Goal: Check status: Check status

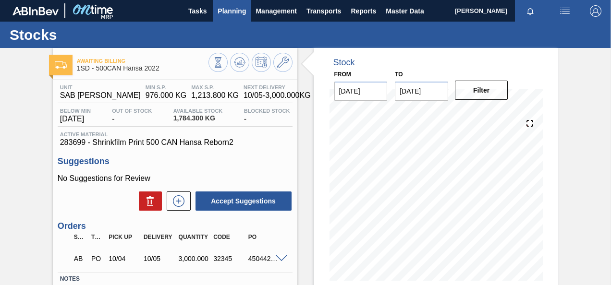
click at [226, 11] on span "Planning" at bounding box center [231, 11] width 28 height 12
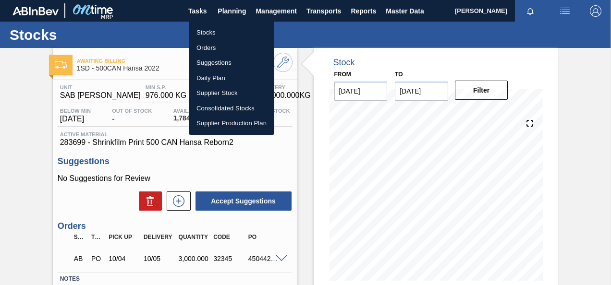
click at [205, 47] on li "Orders" at bounding box center [231, 47] width 85 height 15
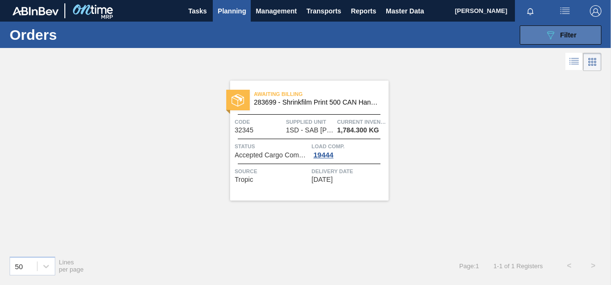
click at [551, 33] on icon at bounding box center [550, 35] width 7 height 8
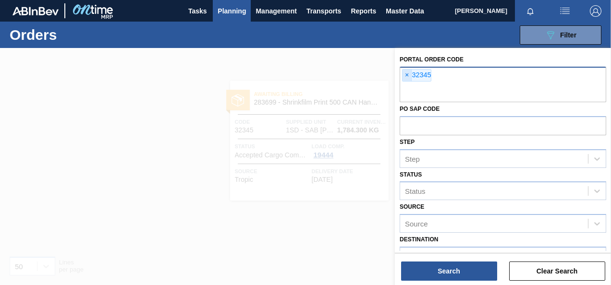
click at [406, 74] on span "×" at bounding box center [406, 76] width 9 height 12
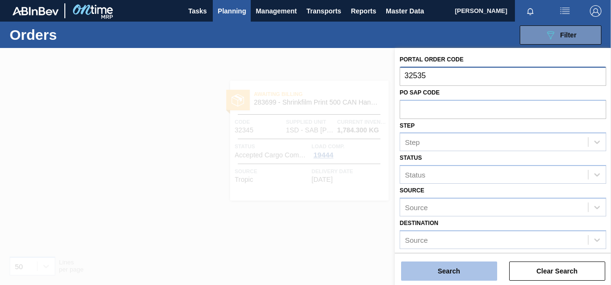
type input "32535"
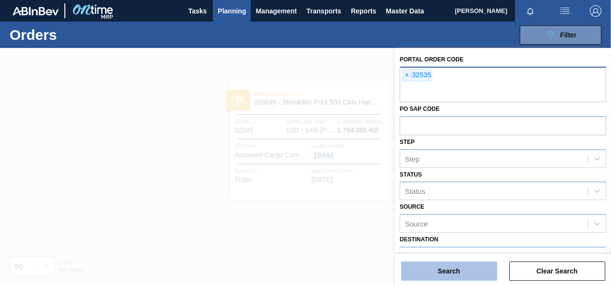
click at [445, 269] on button "Search" at bounding box center [449, 271] width 96 height 19
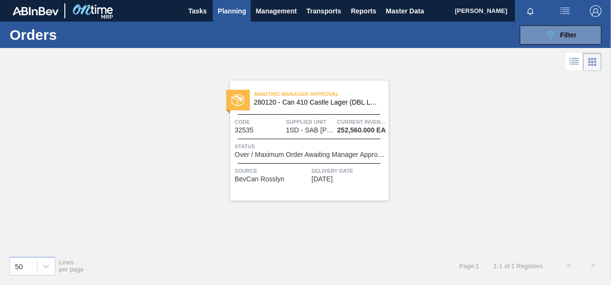
click at [307, 131] on span "1SD - SAB [PERSON_NAME]" at bounding box center [310, 130] width 48 height 7
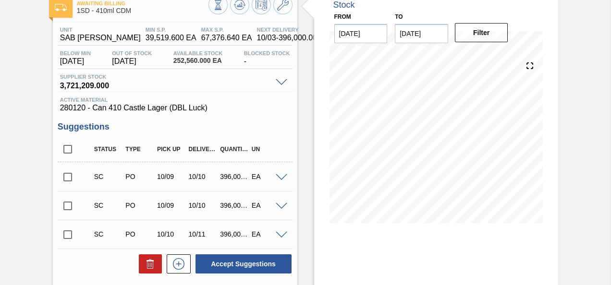
scroll to position [192, 0]
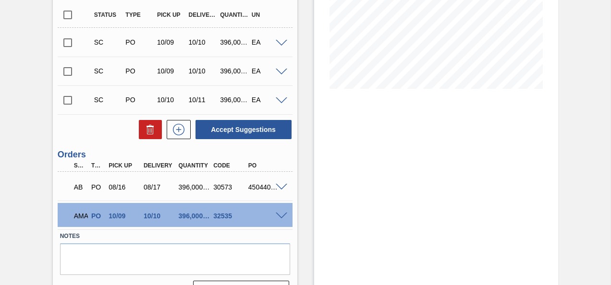
click at [278, 214] on span at bounding box center [282, 216] width 12 height 7
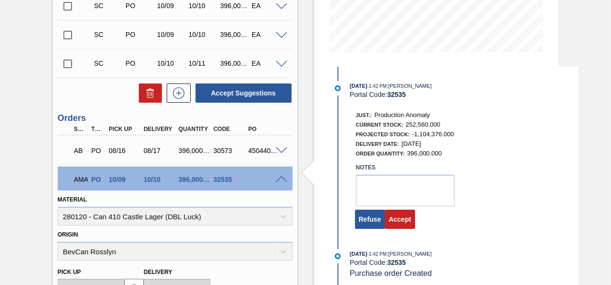
scroll to position [288, 0]
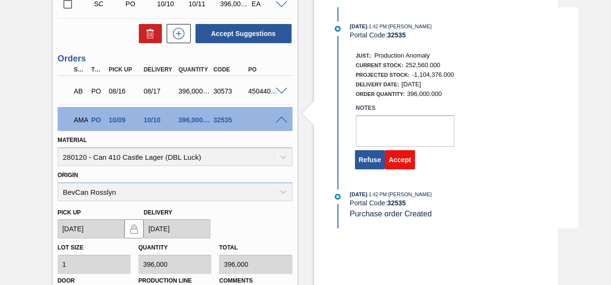
click at [401, 163] on button "Accept" at bounding box center [399, 159] width 30 height 19
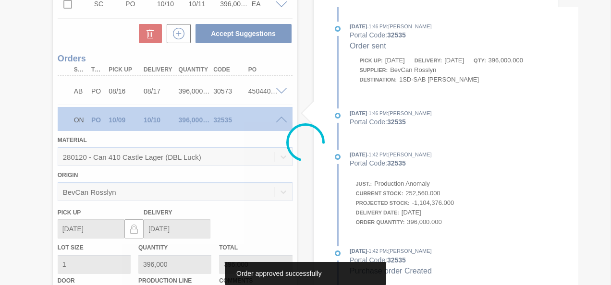
scroll to position [216, 0]
